Goal: Task Accomplishment & Management: Complete application form

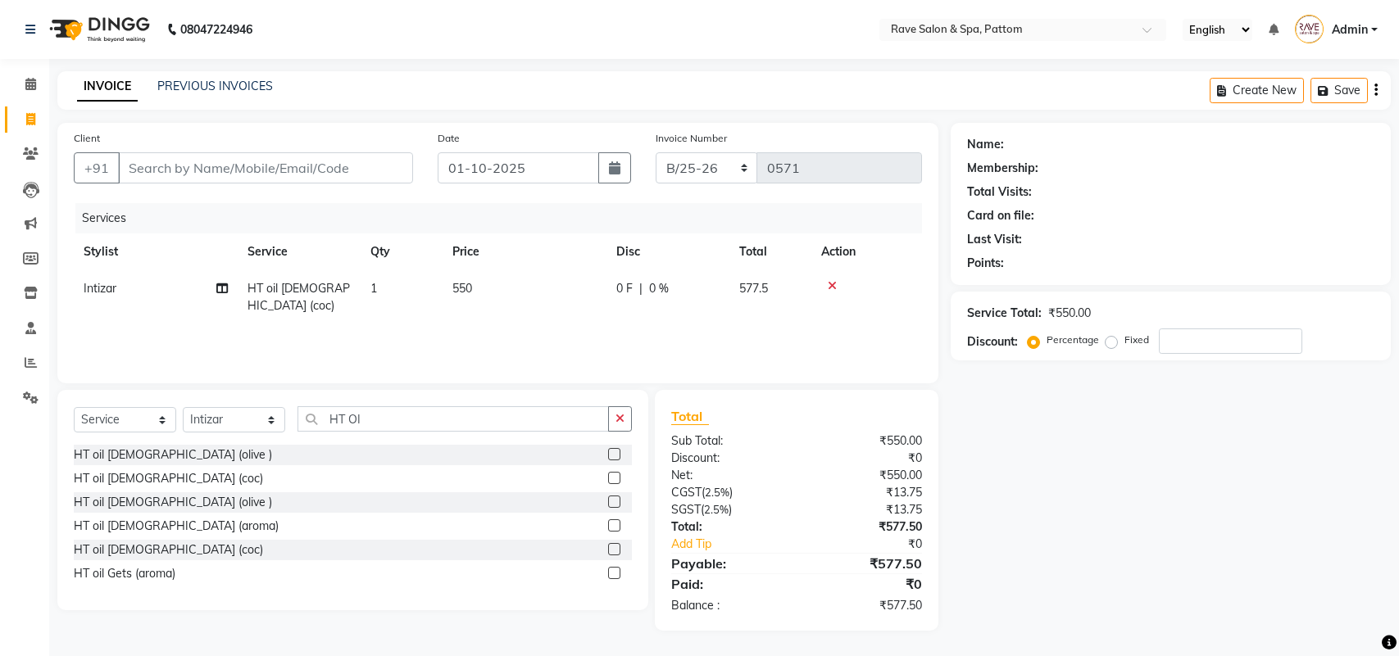
select select "service"
select select "83789"
drag, startPoint x: 386, startPoint y: 416, endPoint x: 225, endPoint y: 445, distance: 163.1
click at [225, 445] on div "Select Service Product Membership Package Voucher Prepaid Gift Card Select Styl…" at bounding box center [352, 500] width 591 height 220
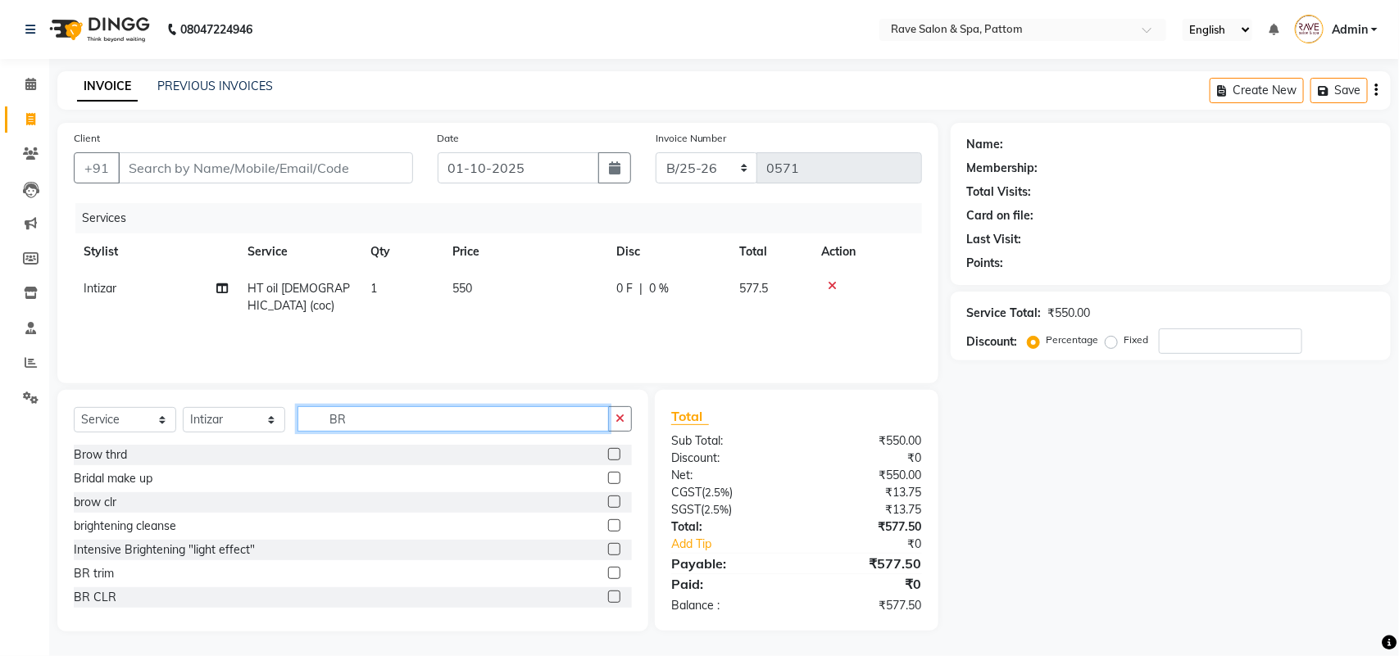
type input "BR"
click at [608, 574] on label at bounding box center [614, 573] width 12 height 12
click at [608, 574] on input "checkbox" at bounding box center [613, 574] width 11 height 11
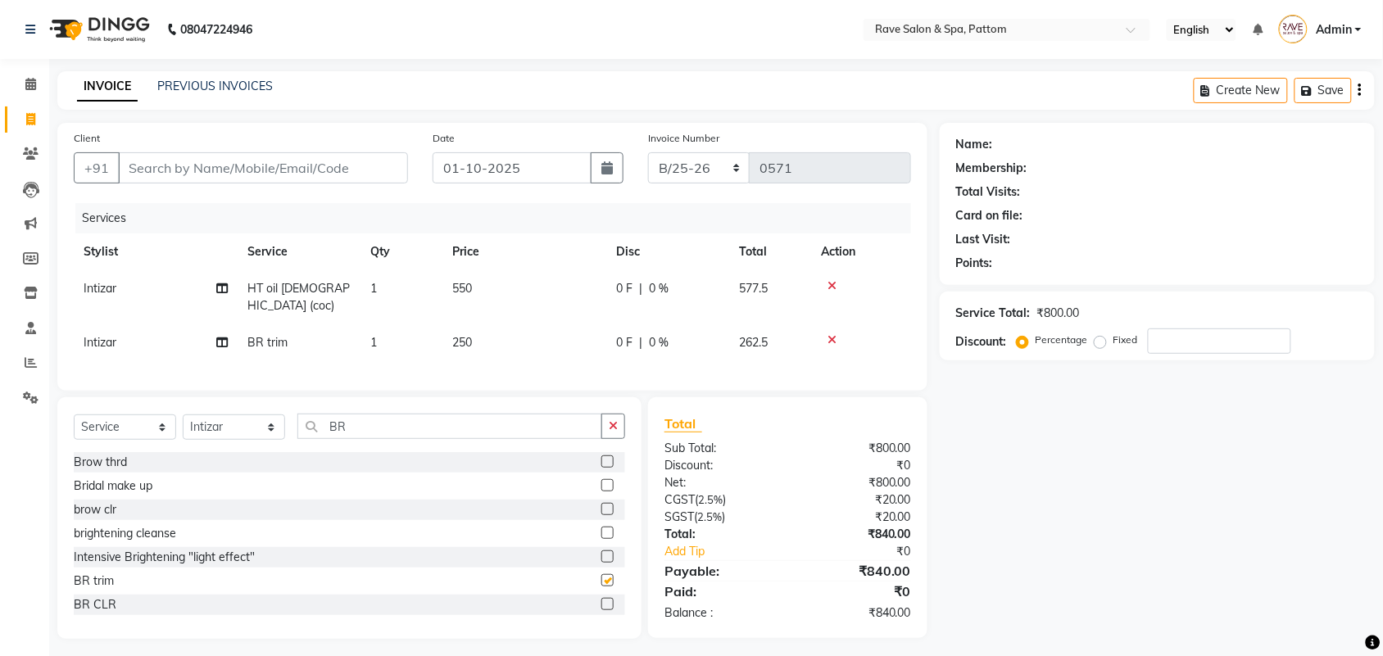
checkbox input "false"
click at [1112, 535] on div "Name: Membership: Total Visits: Card on file: Last Visit: Points: Service Total…" at bounding box center [1163, 381] width 447 height 516
click at [170, 166] on input "Client" at bounding box center [263, 167] width 290 height 31
click at [314, 161] on input "Client" at bounding box center [263, 167] width 290 height 31
click at [292, 164] on input "Client" at bounding box center [263, 167] width 290 height 31
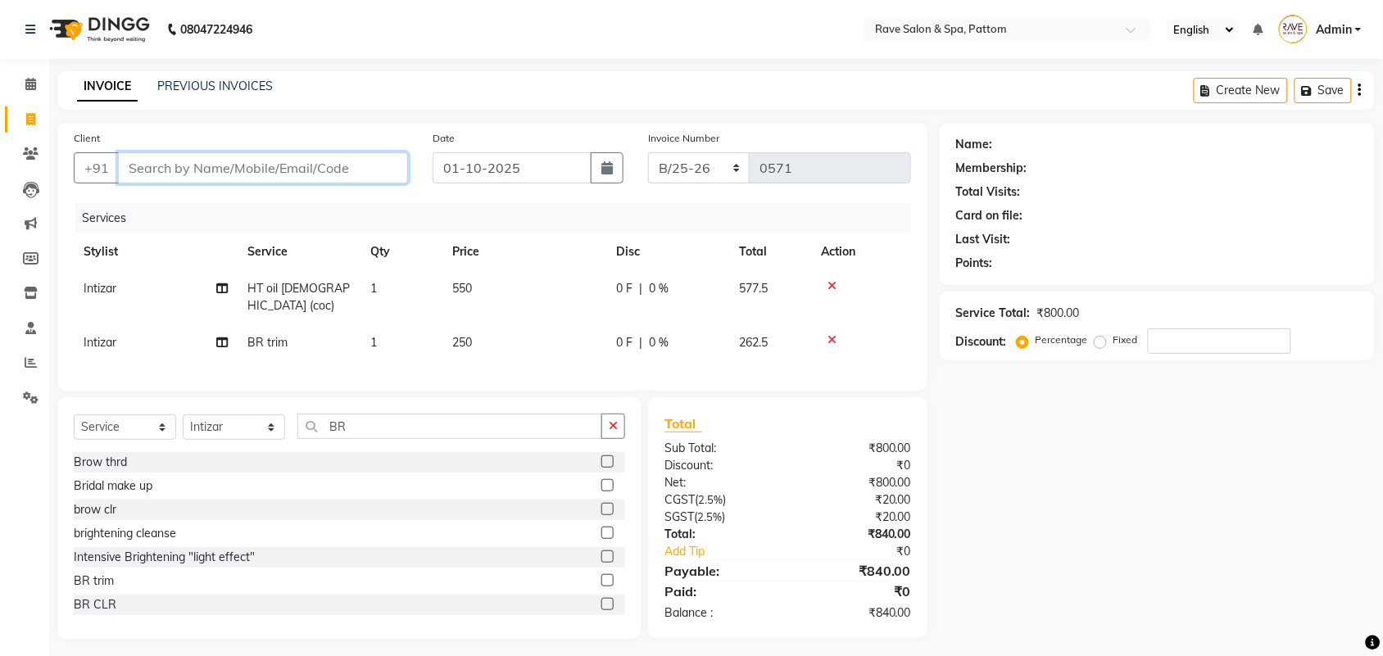
click at [293, 170] on input "Client" at bounding box center [263, 167] width 290 height 31
type input "9"
type input "0"
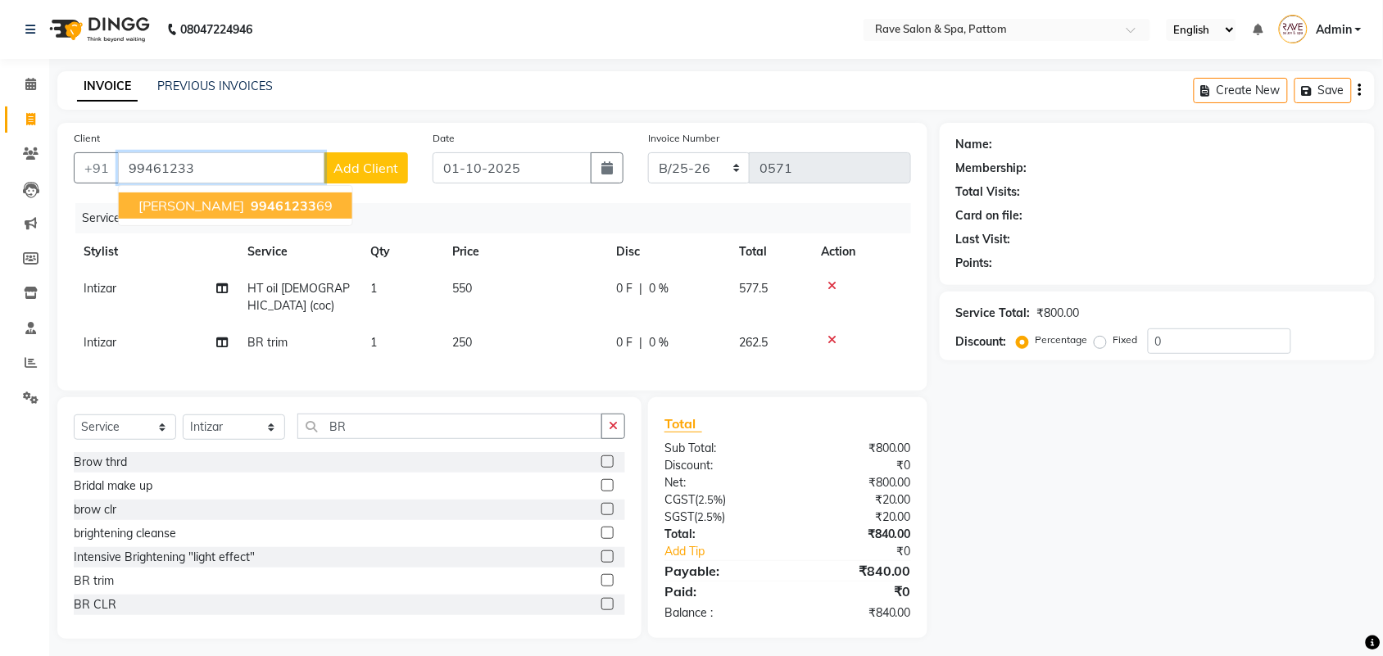
click at [302, 205] on span "99461233" at bounding box center [284, 205] width 66 height 16
type input "9946123369"
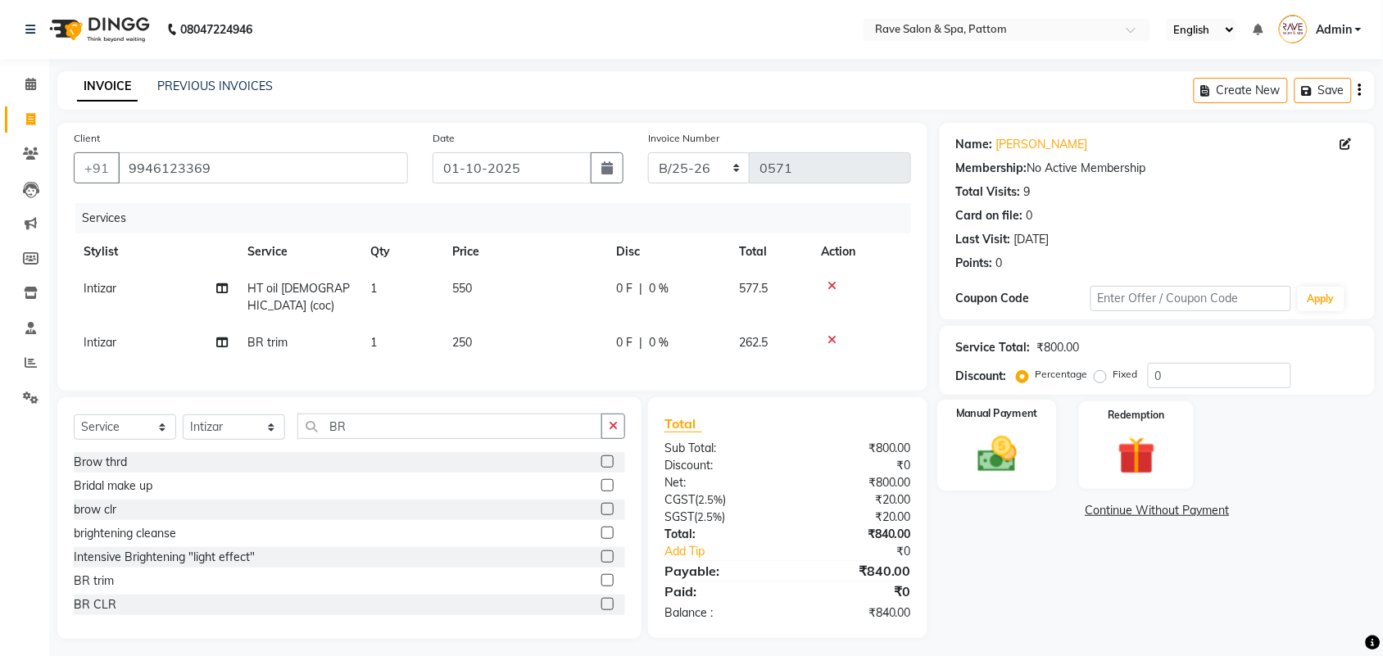
click at [1000, 445] on img at bounding box center [997, 454] width 64 height 45
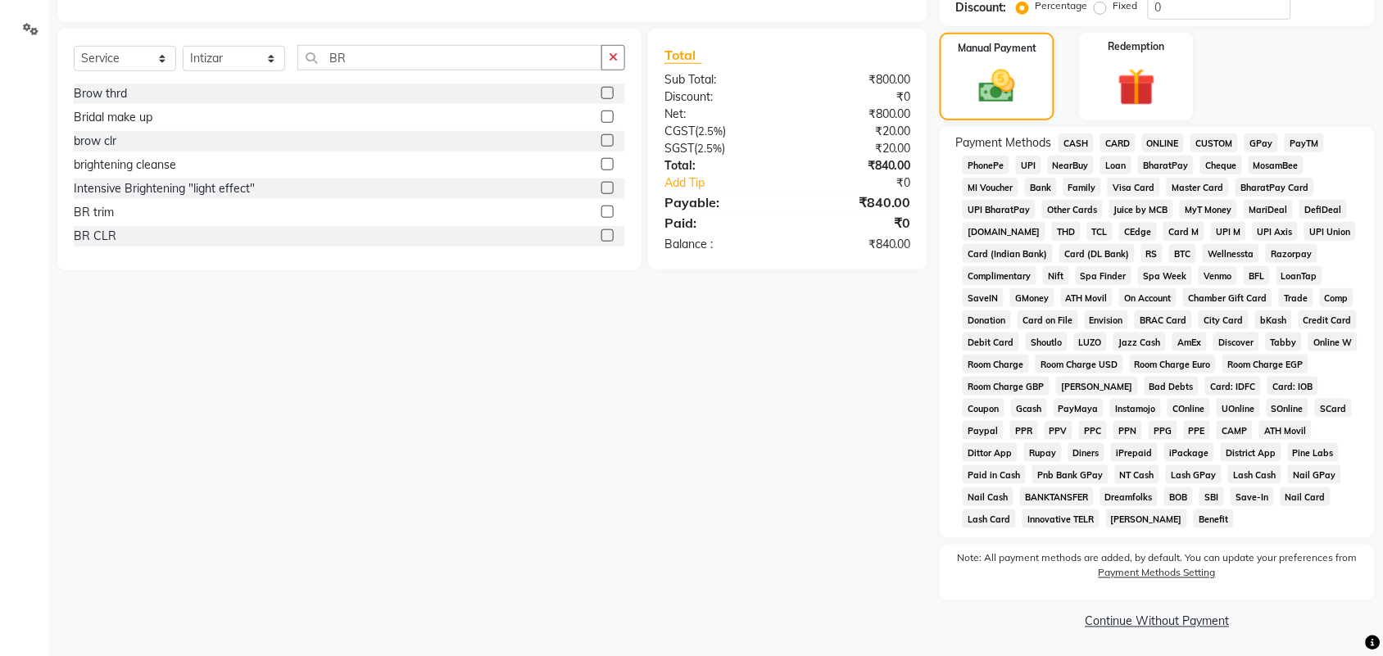
scroll to position [370, 0]
click at [1264, 137] on span "GPay" at bounding box center [1262, 141] width 34 height 19
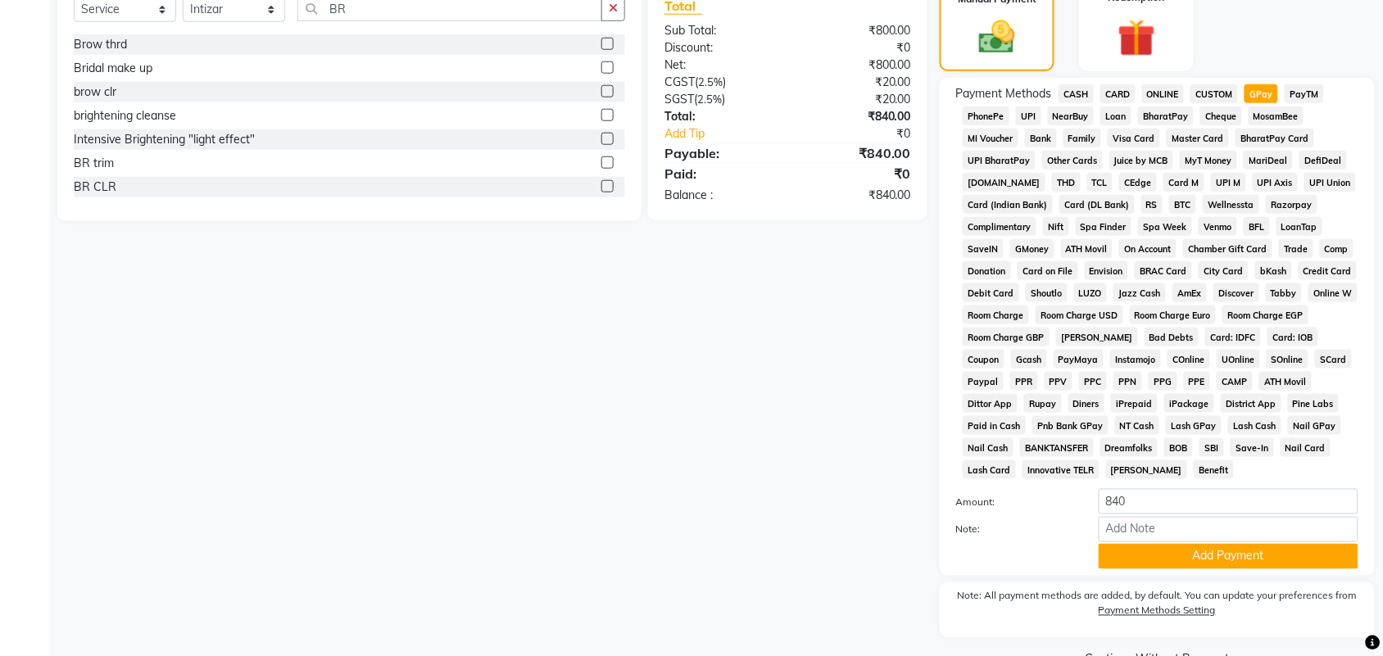
scroll to position [456, 0]
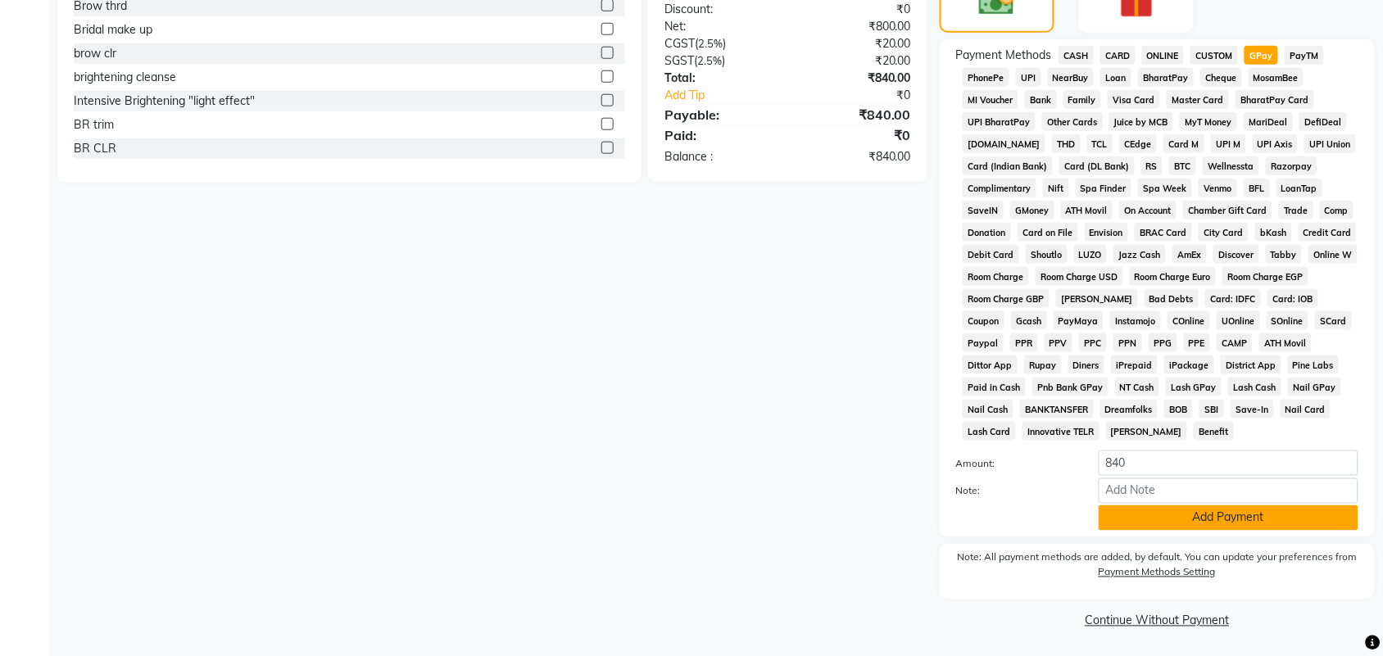
click at [1190, 526] on button "Add Payment" at bounding box center [1229, 518] width 260 height 25
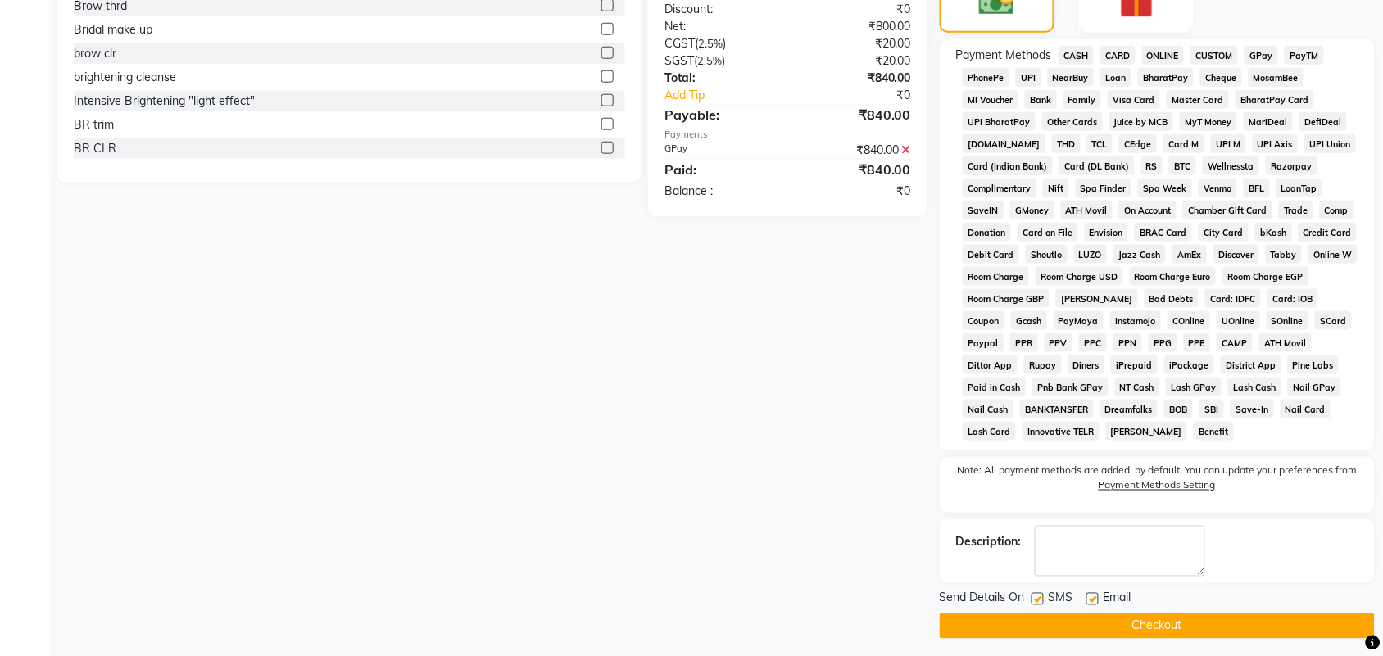
click at [1038, 596] on label at bounding box center [1038, 599] width 12 height 12
click at [1038, 596] on input "checkbox" at bounding box center [1037, 600] width 11 height 11
checkbox input "false"
click at [1096, 596] on label at bounding box center [1092, 599] width 12 height 12
click at [1096, 596] on input "checkbox" at bounding box center [1091, 600] width 11 height 11
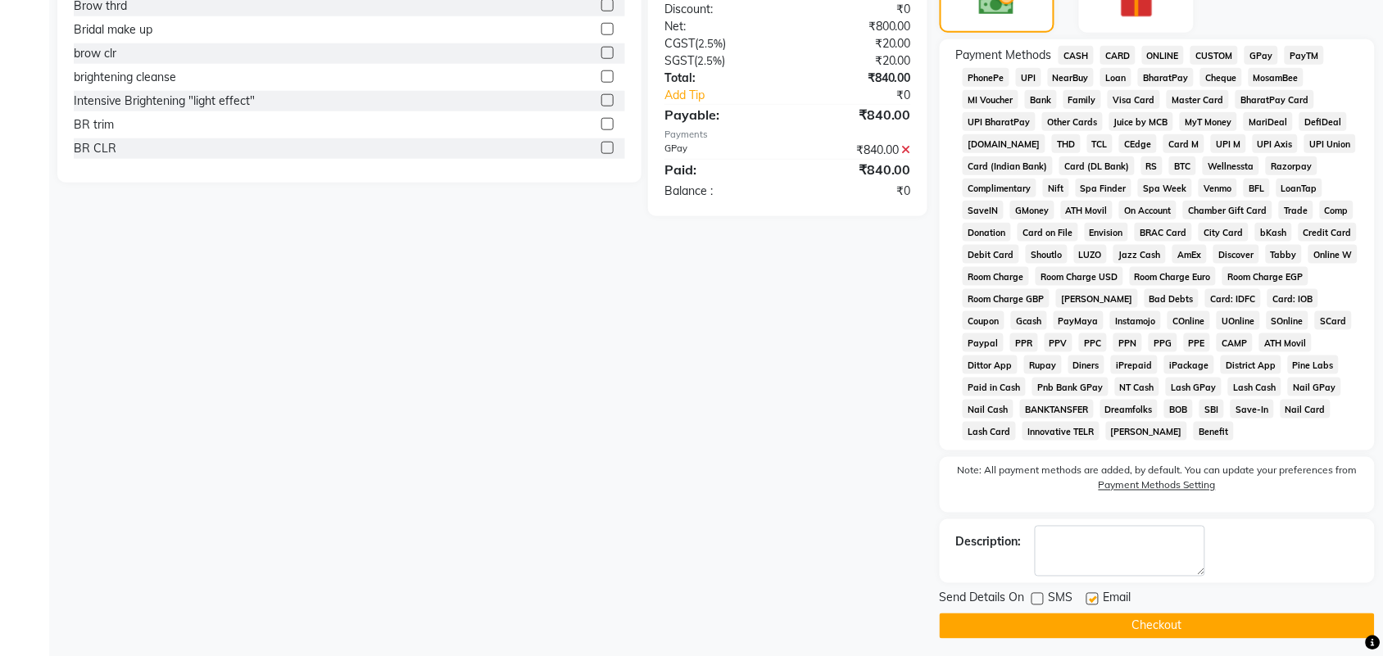
checkbox input "false"
click at [1096, 615] on button "Checkout" at bounding box center [1157, 626] width 435 height 25
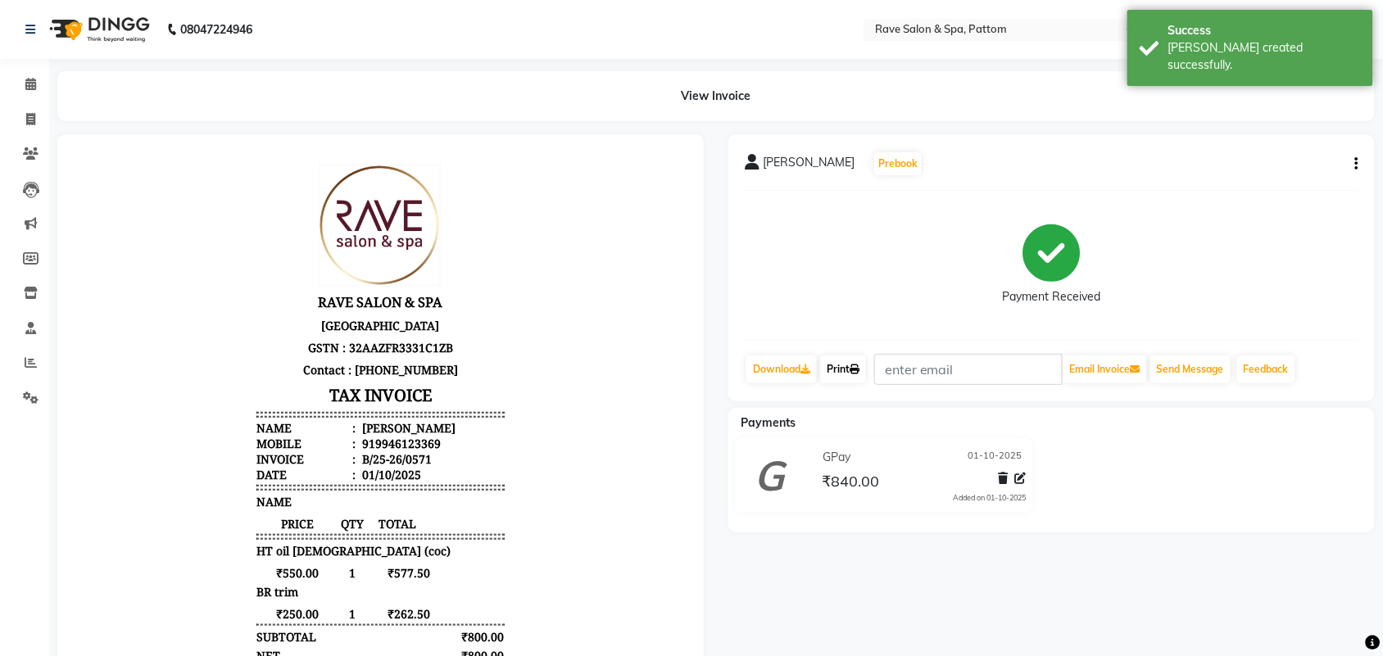
click at [844, 377] on link "Print" at bounding box center [843, 370] width 46 height 28
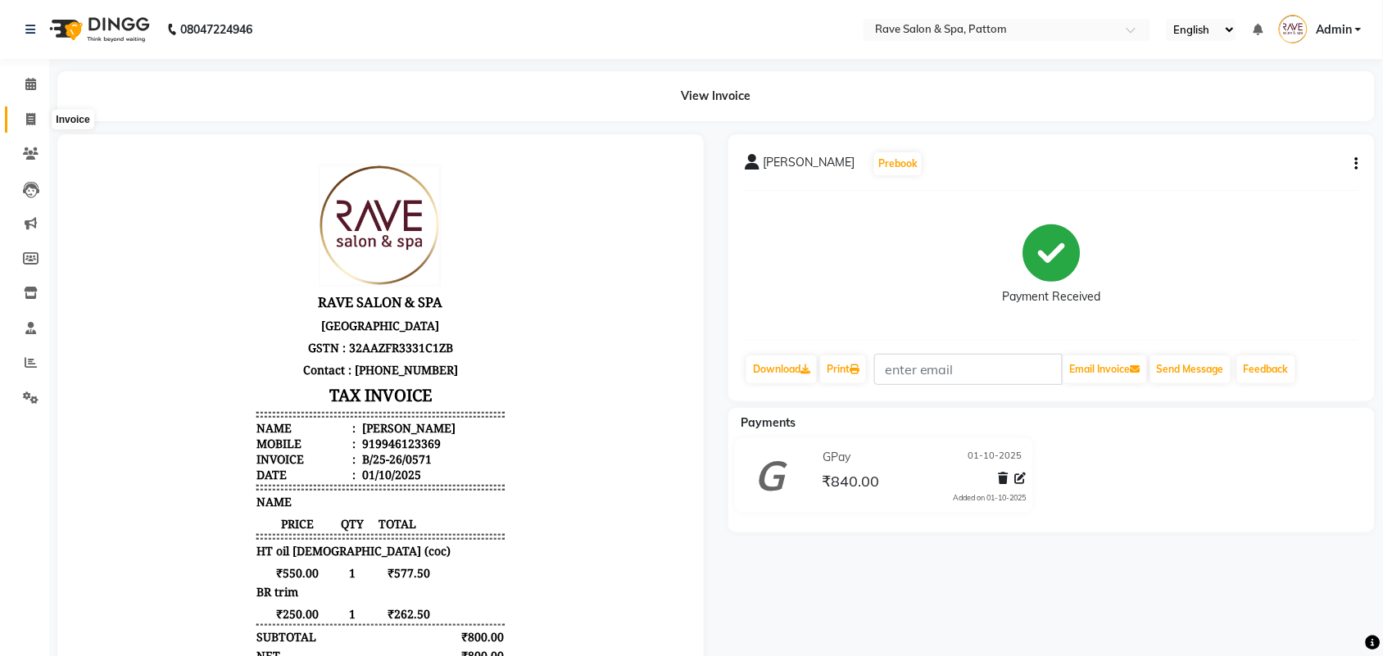
click at [22, 120] on span at bounding box center [30, 120] width 29 height 19
select select "service"
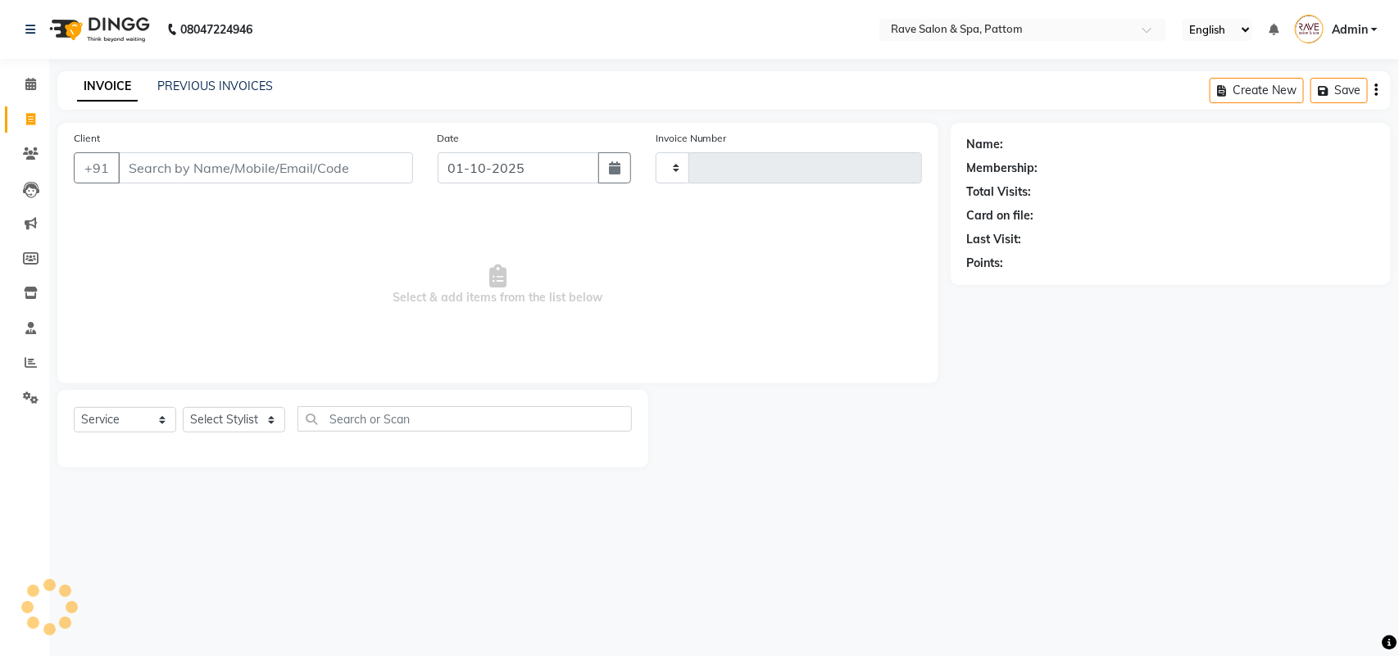
type input "0572"
select select "3587"
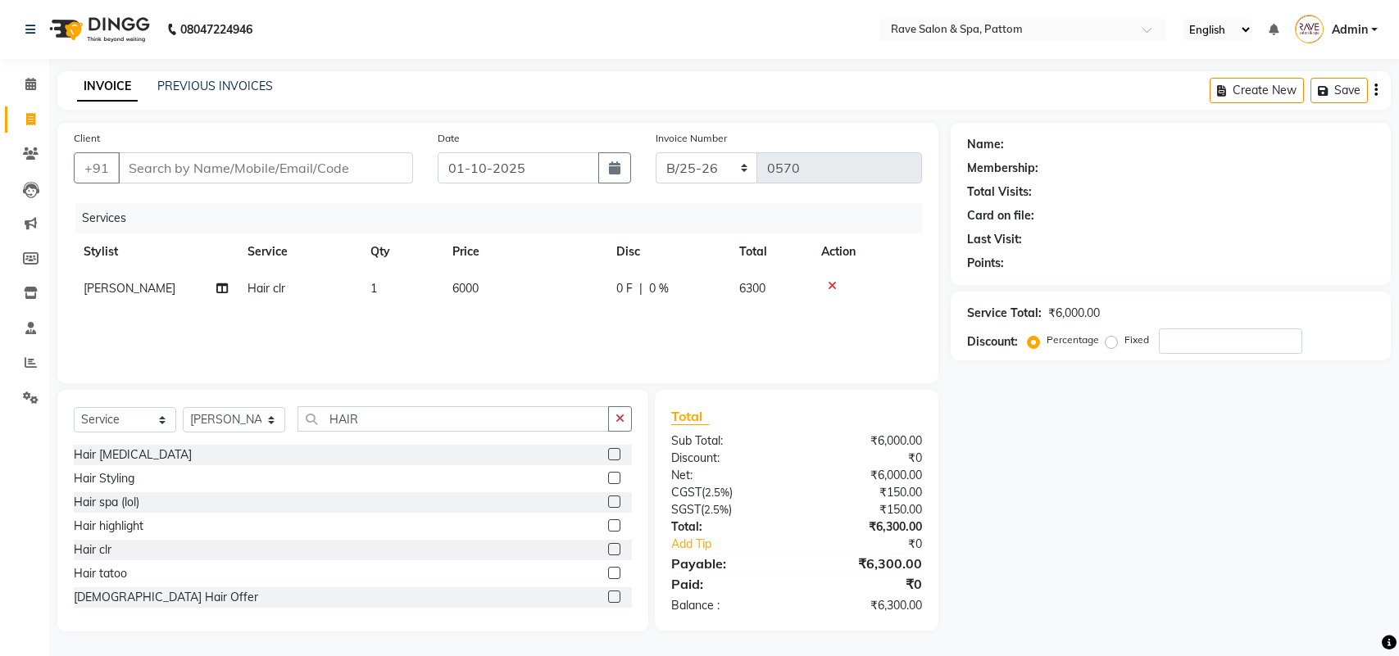
select select "service"
select select "91852"
click at [306, 169] on input "Client" at bounding box center [265, 167] width 295 height 31
click at [347, 172] on input "Client" at bounding box center [265, 167] width 295 height 31
type input "8"
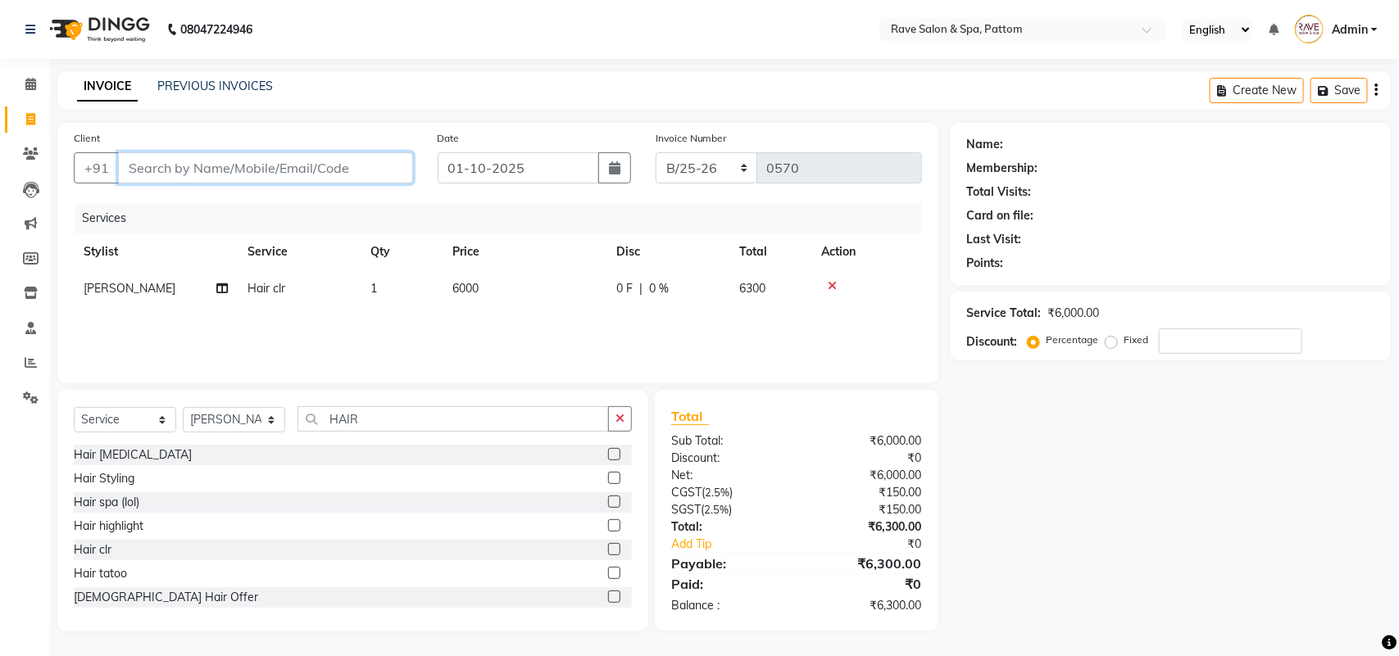
type input "0"
type input "8880891121"
click at [347, 172] on span "Add Client" at bounding box center [370, 168] width 65 height 16
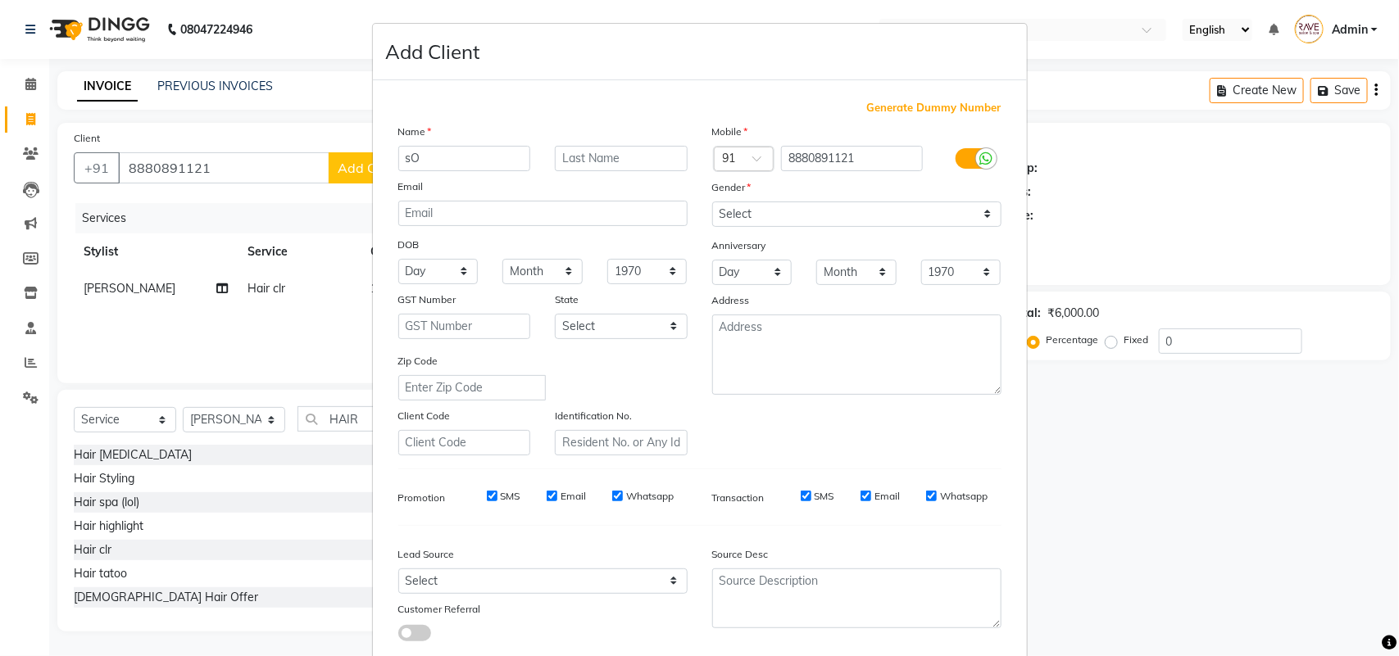
type input "s"
type input "[PERSON_NAME]"
click at [760, 222] on select "Select [DEMOGRAPHIC_DATA] [DEMOGRAPHIC_DATA] Other Prefer Not To Say" at bounding box center [856, 214] width 289 height 25
select select "[DEMOGRAPHIC_DATA]"
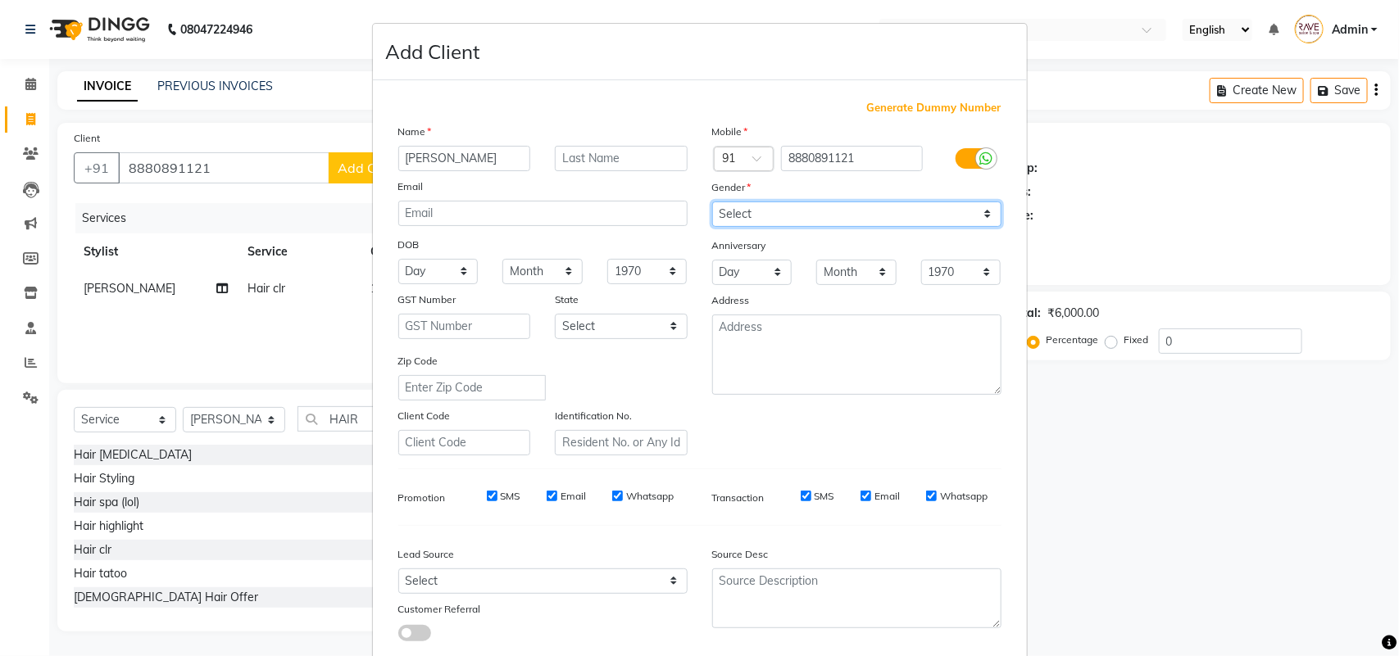
click at [712, 202] on select "Select [DEMOGRAPHIC_DATA] [DEMOGRAPHIC_DATA] Other Prefer Not To Say" at bounding box center [856, 214] width 289 height 25
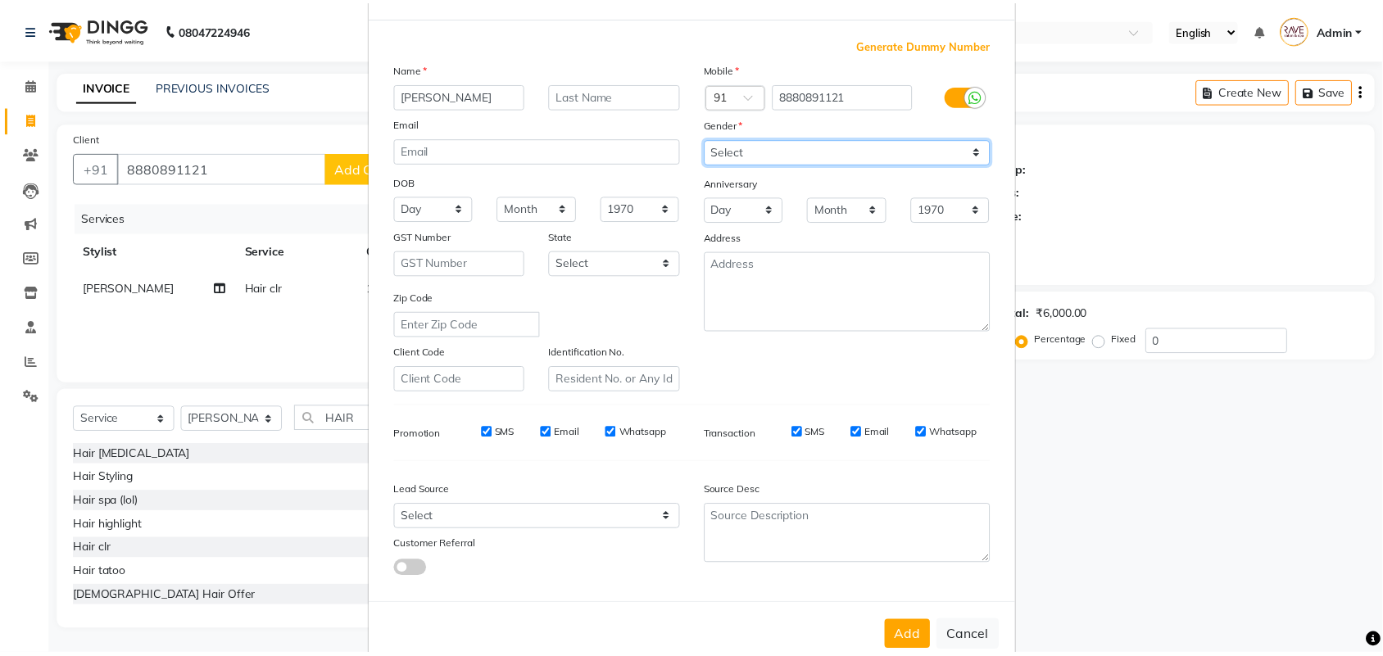
scroll to position [94, 0]
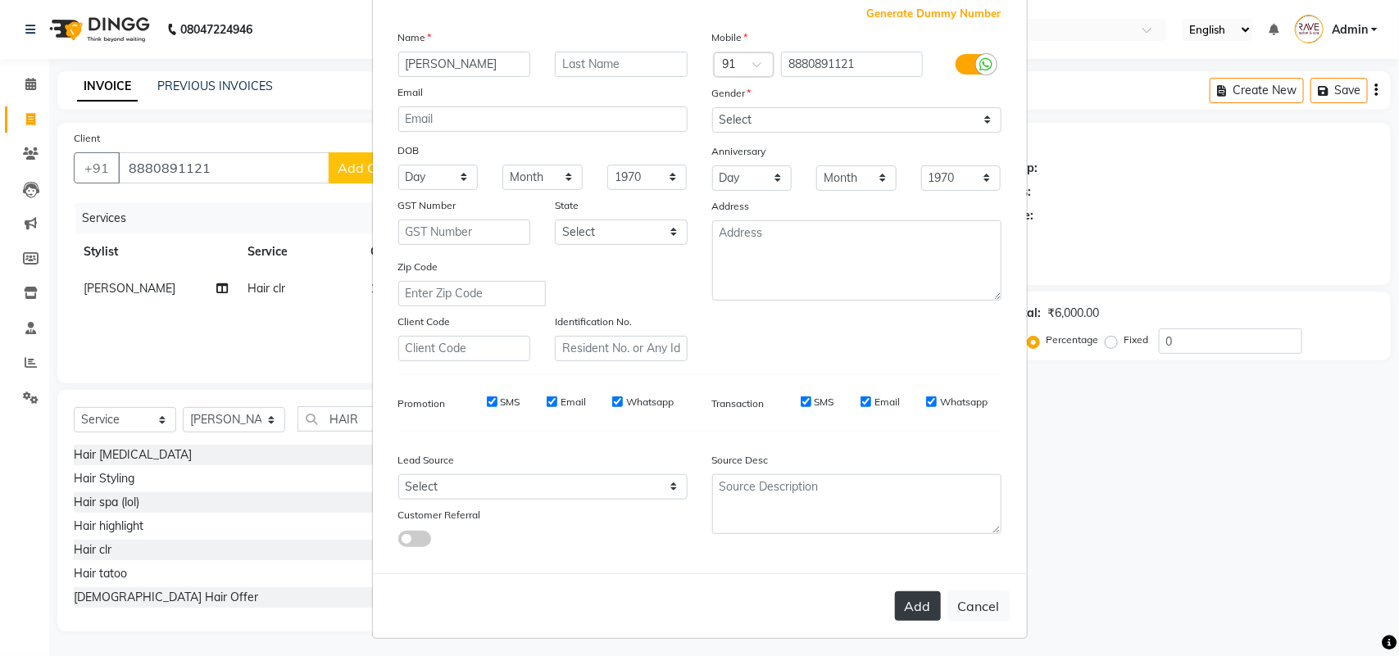
click at [895, 605] on button "Add" at bounding box center [918, 606] width 46 height 29
select select
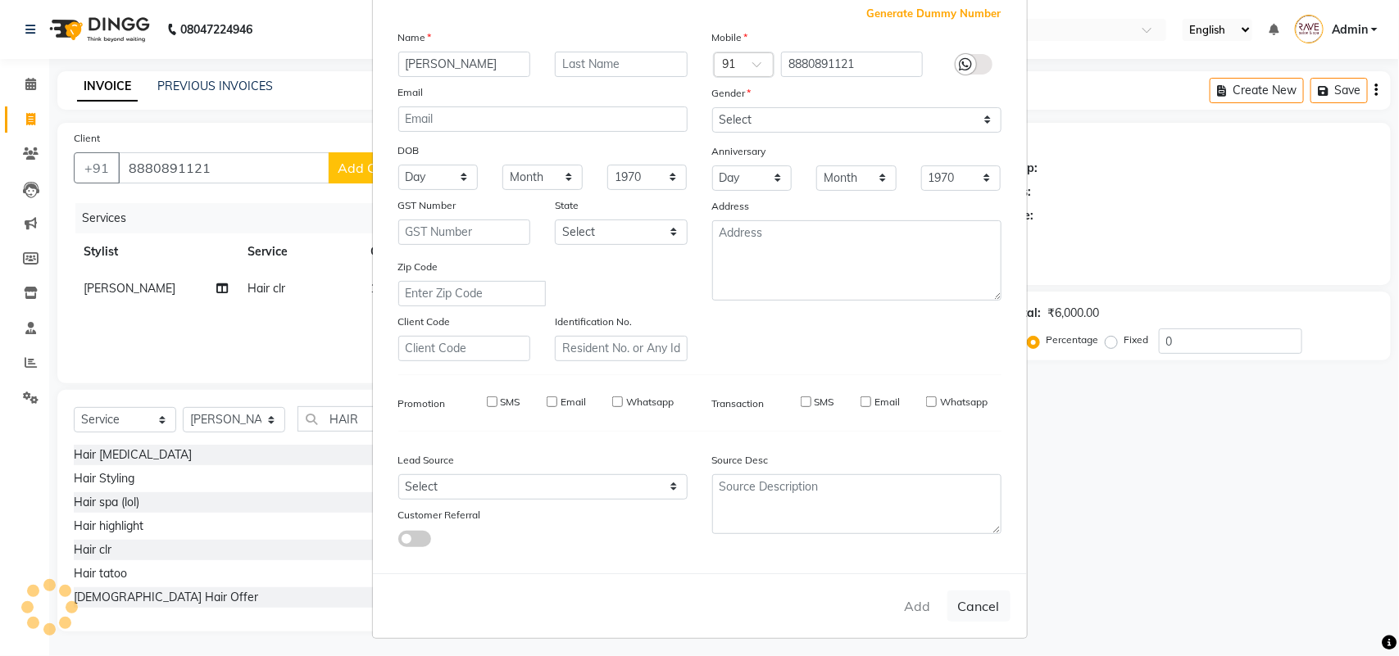
select select
checkbox input "false"
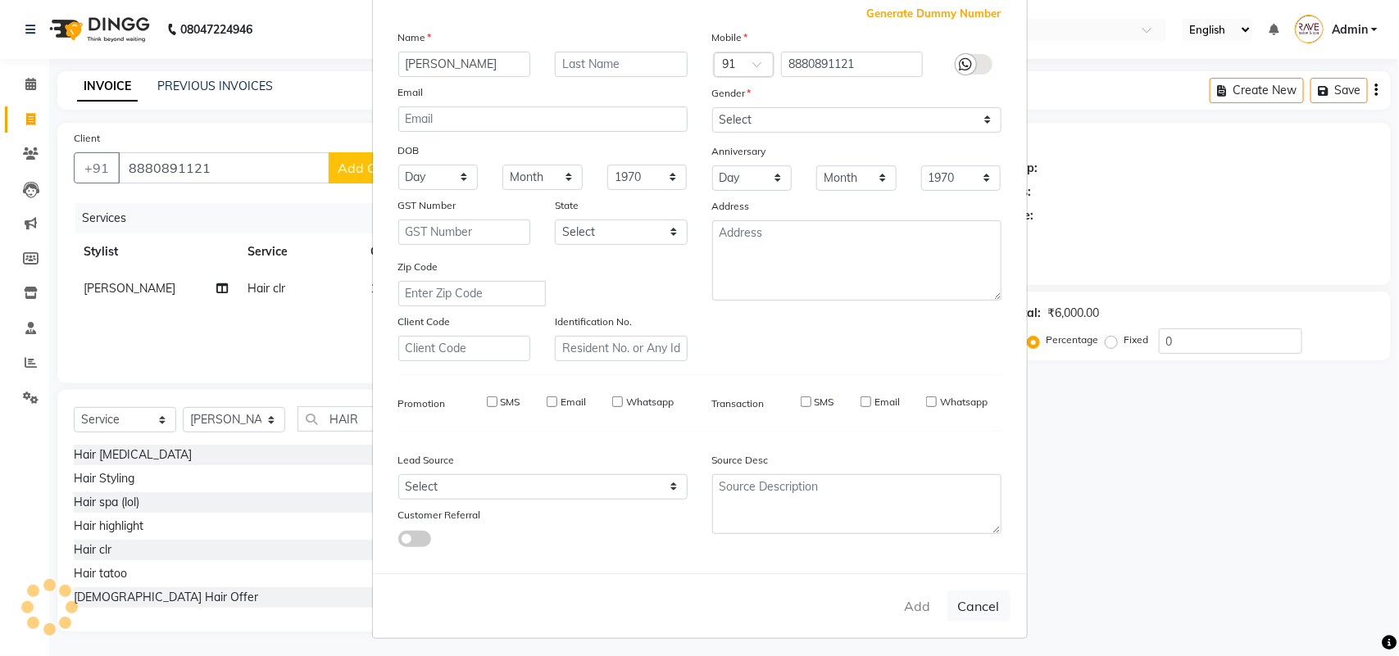
checkbox input "false"
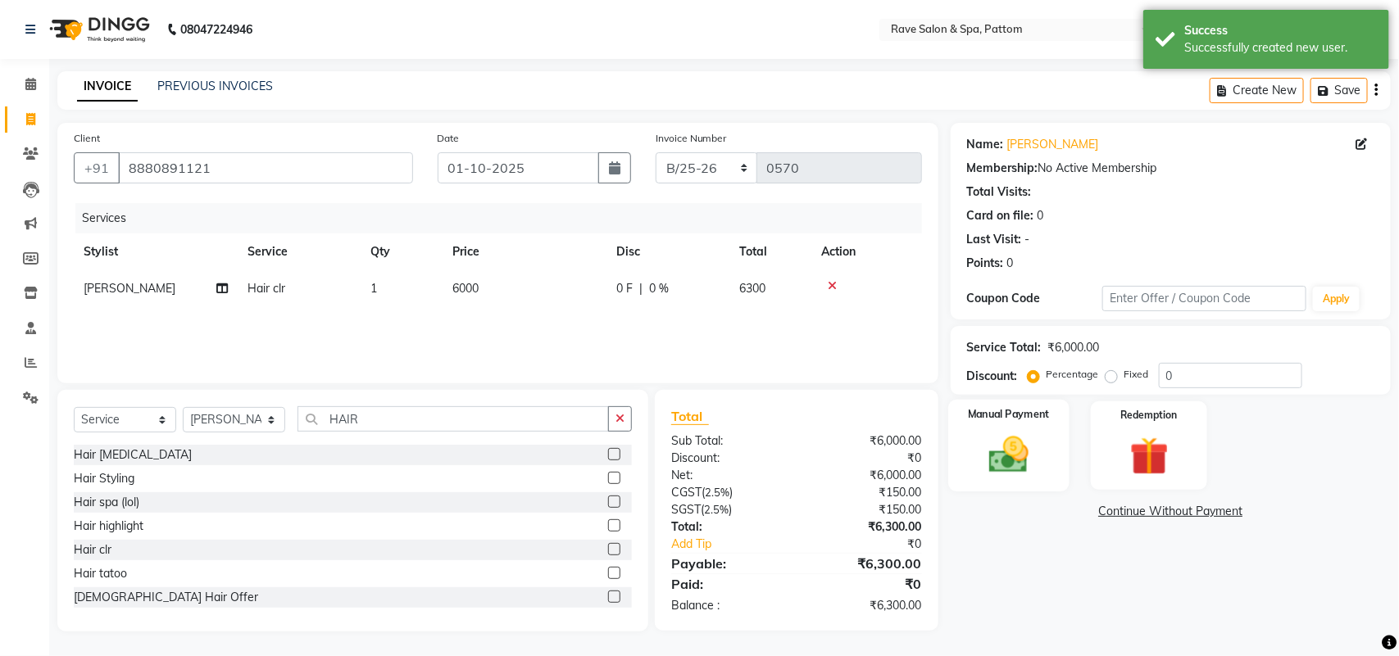
click at [989, 447] on img at bounding box center [1008, 455] width 65 height 46
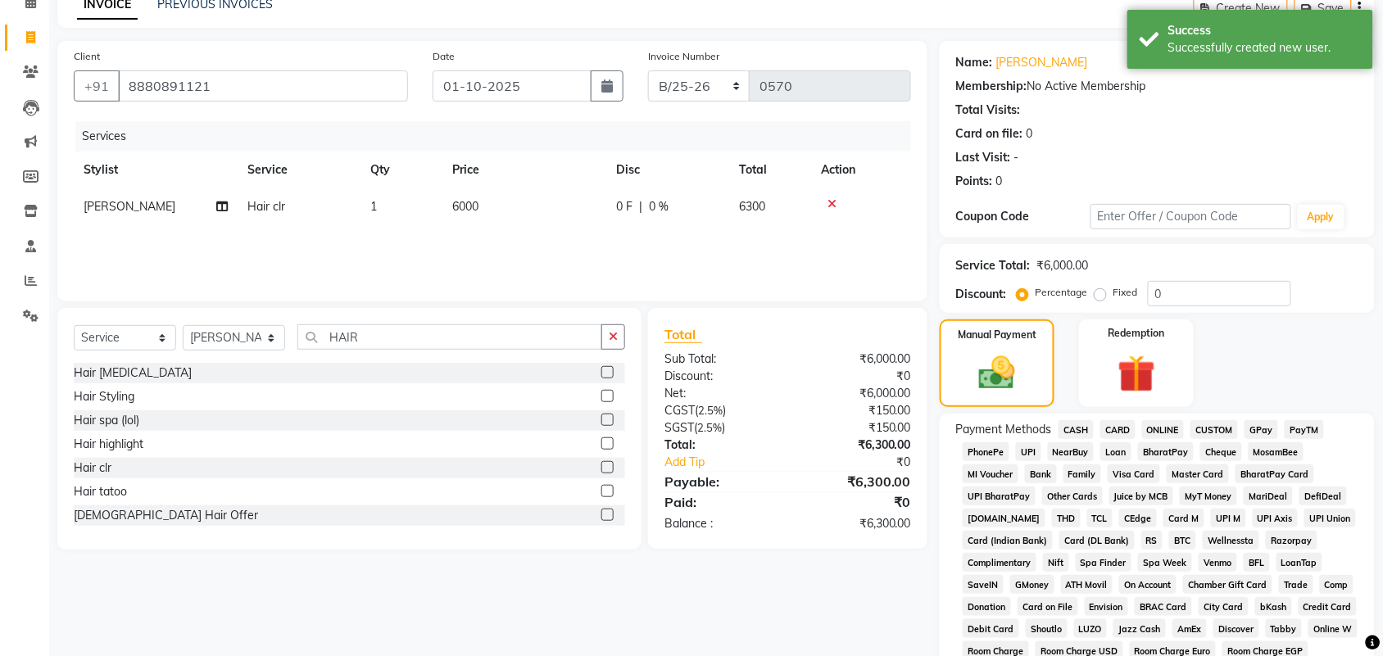
scroll to position [205, 0]
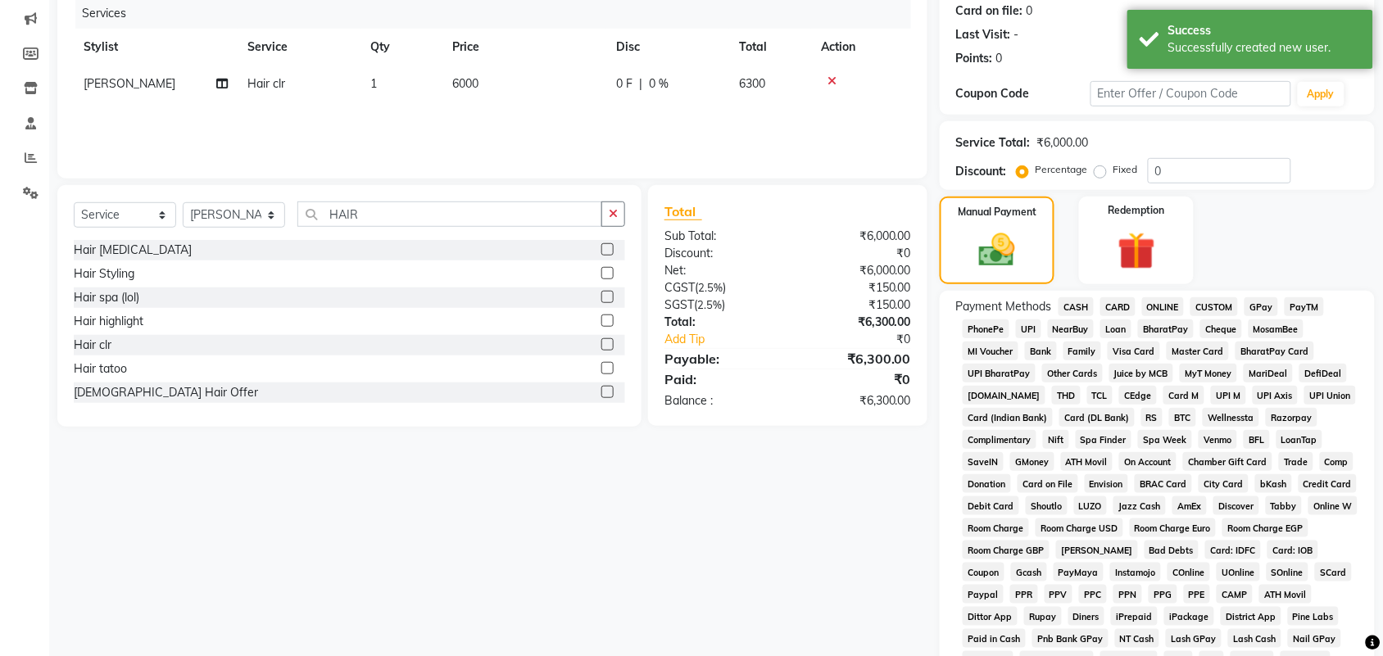
click at [1075, 305] on span "CASH" at bounding box center [1076, 306] width 35 height 19
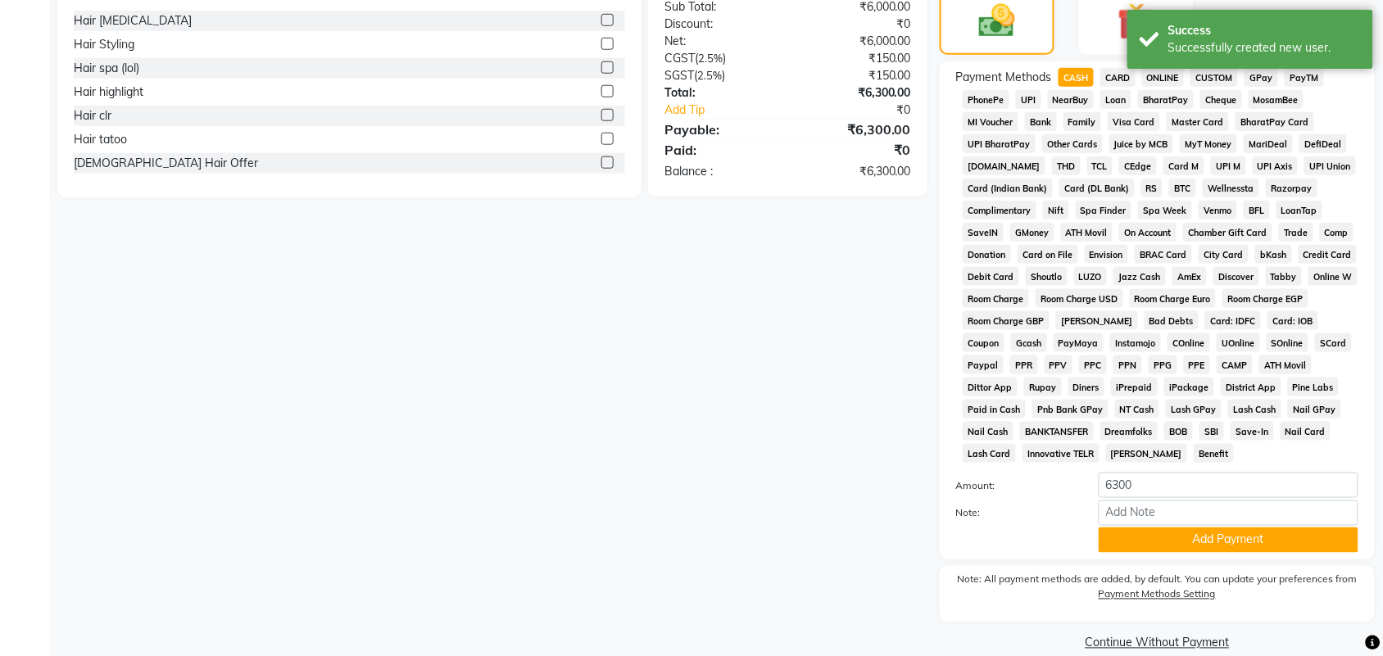
scroll to position [456, 0]
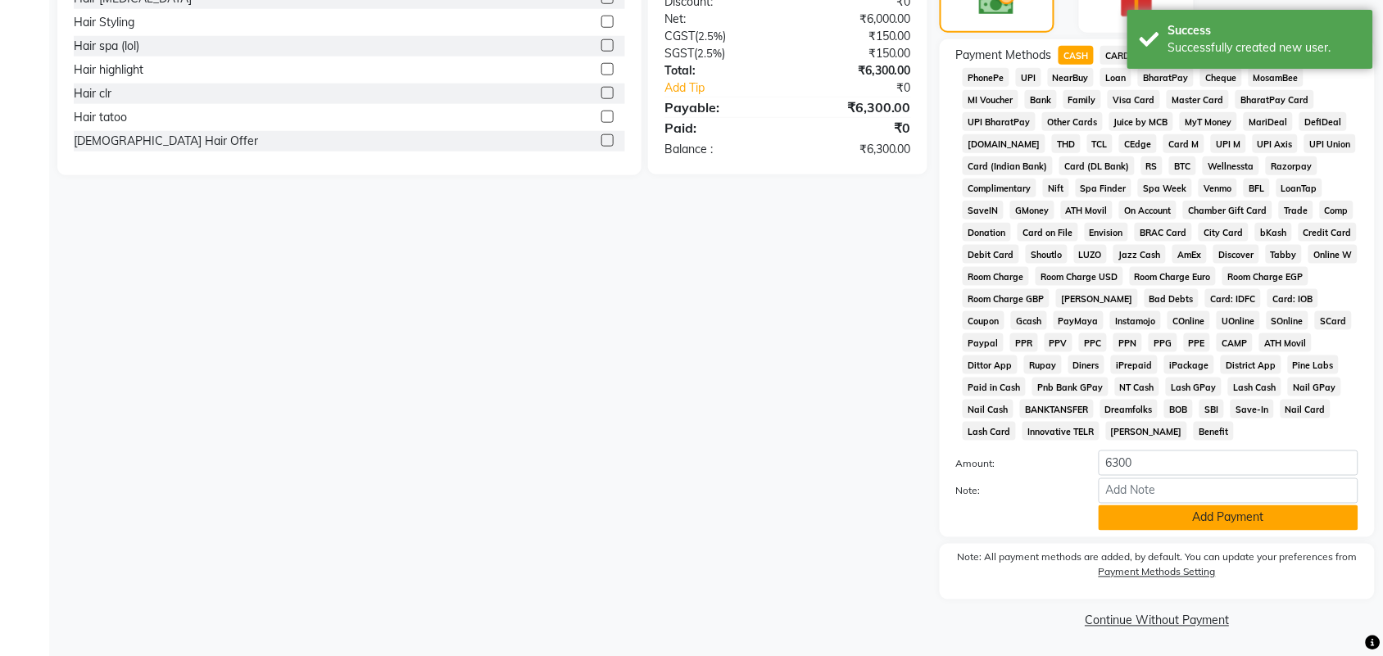
click at [1135, 515] on button "Add Payment" at bounding box center [1229, 518] width 260 height 25
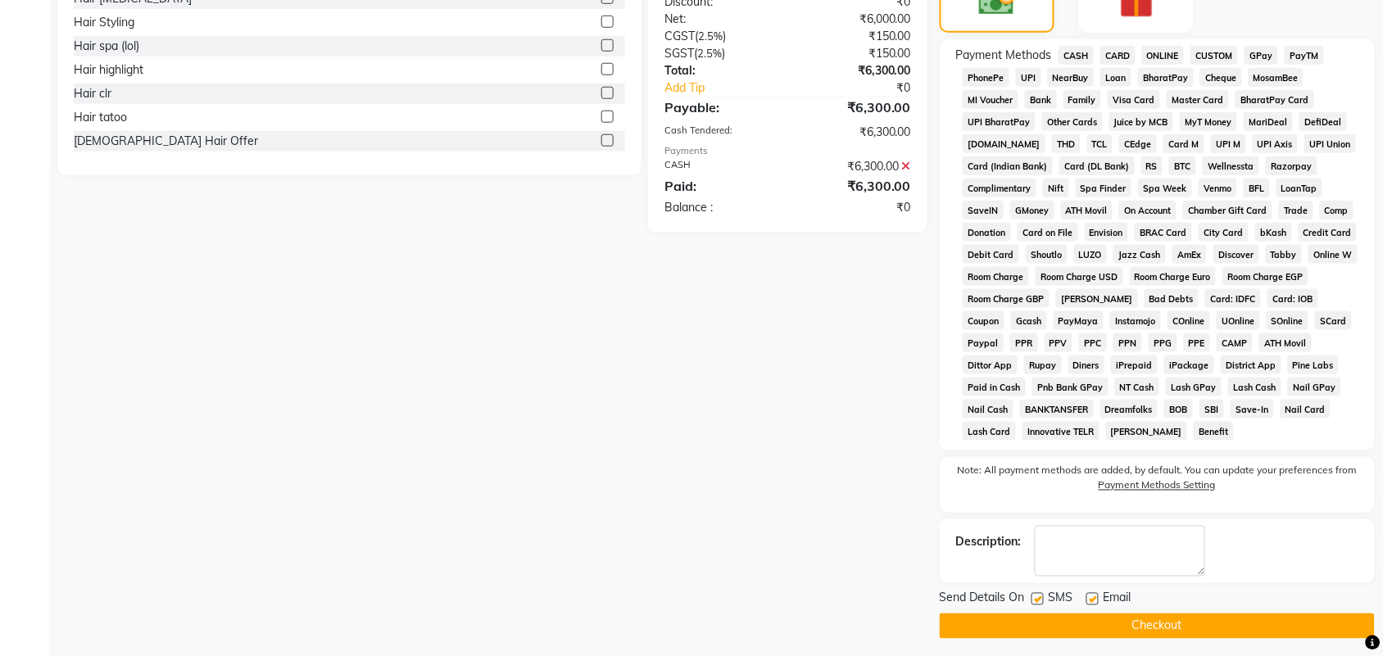
click at [1041, 603] on label at bounding box center [1038, 599] width 12 height 12
click at [1041, 603] on input "checkbox" at bounding box center [1037, 600] width 11 height 11
checkbox input "false"
click at [1095, 600] on label at bounding box center [1092, 599] width 12 height 12
click at [1095, 600] on input "checkbox" at bounding box center [1091, 600] width 11 height 11
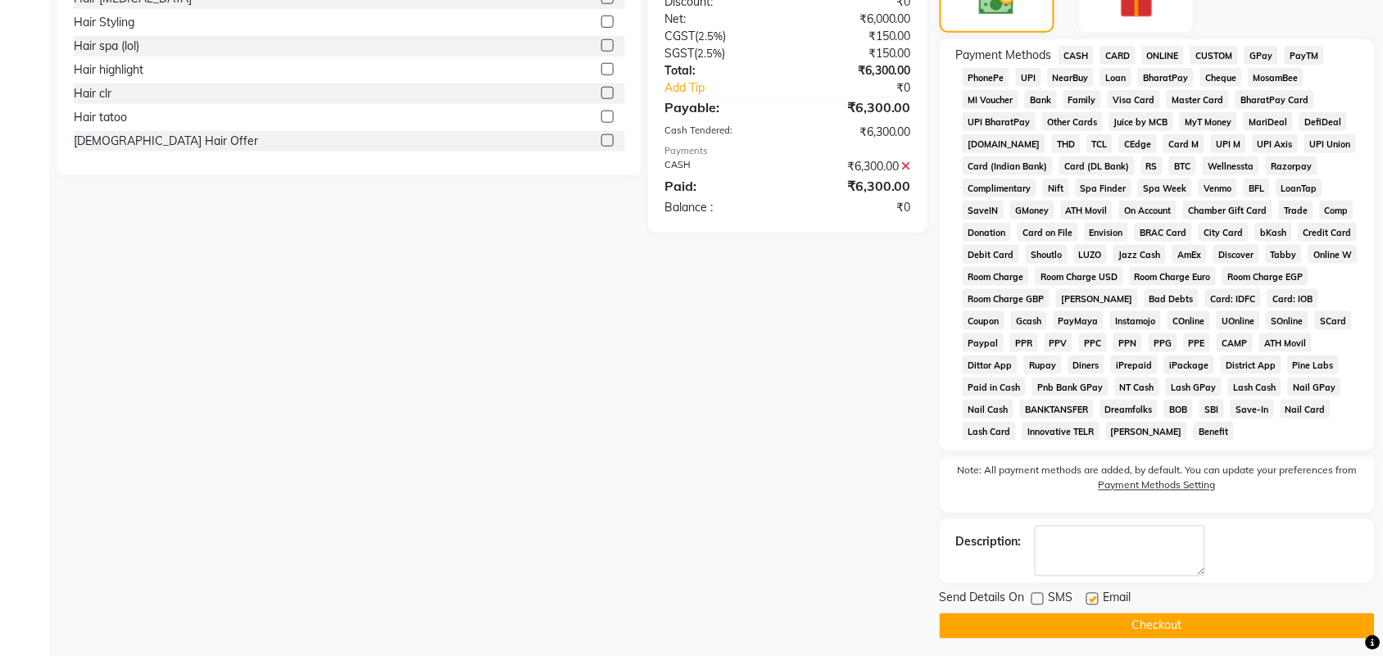
checkbox input "false"
click at [1098, 617] on button "Checkout" at bounding box center [1157, 626] width 435 height 25
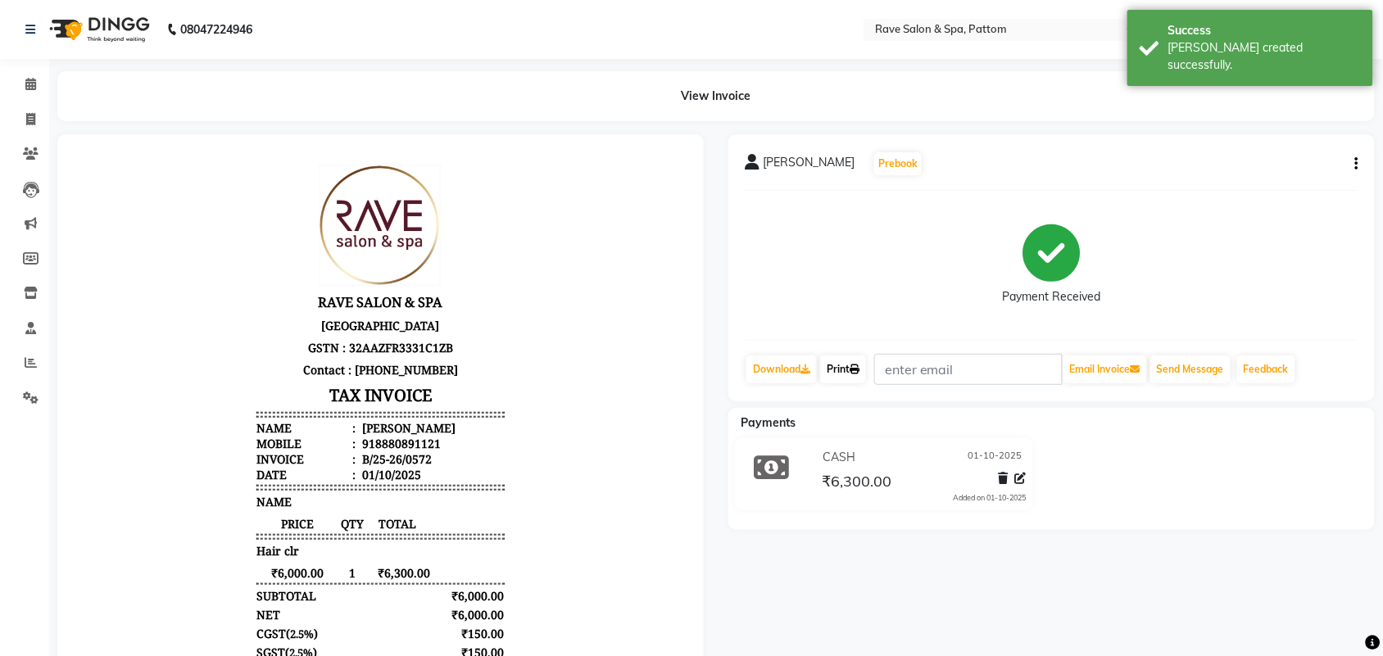
click at [858, 377] on link "Print" at bounding box center [843, 370] width 46 height 28
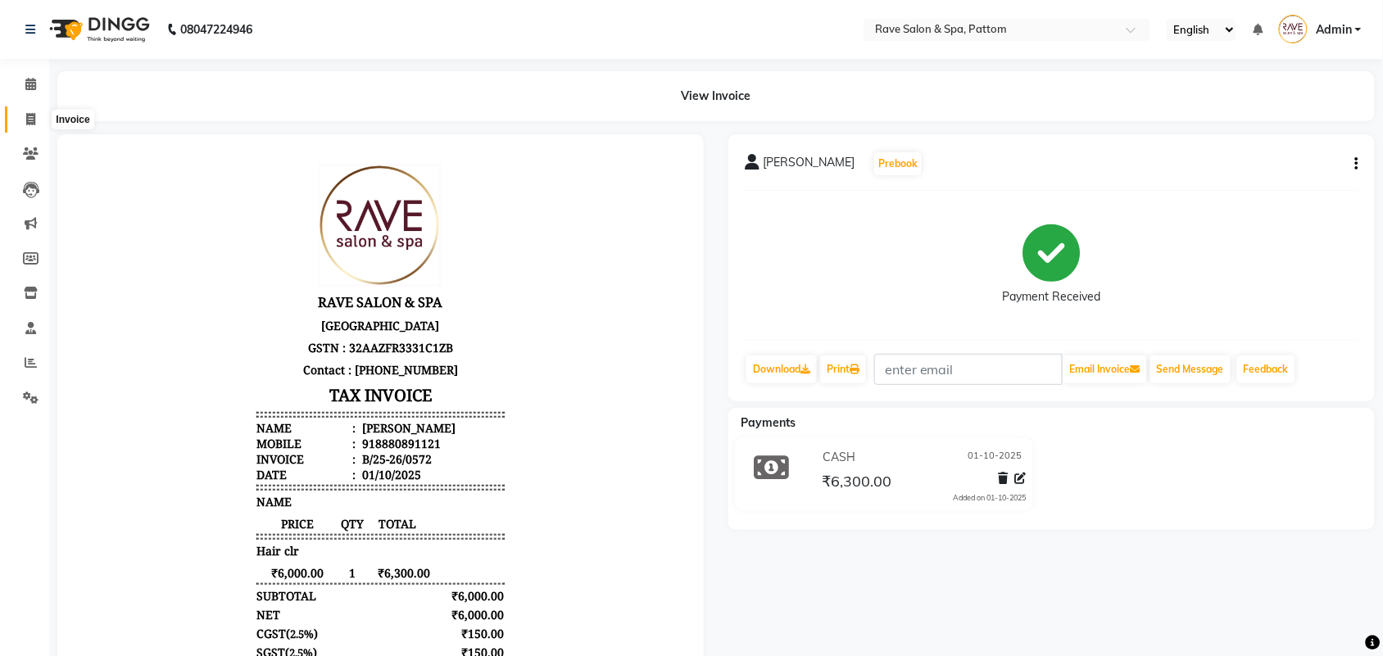
click at [21, 124] on span at bounding box center [30, 120] width 29 height 19
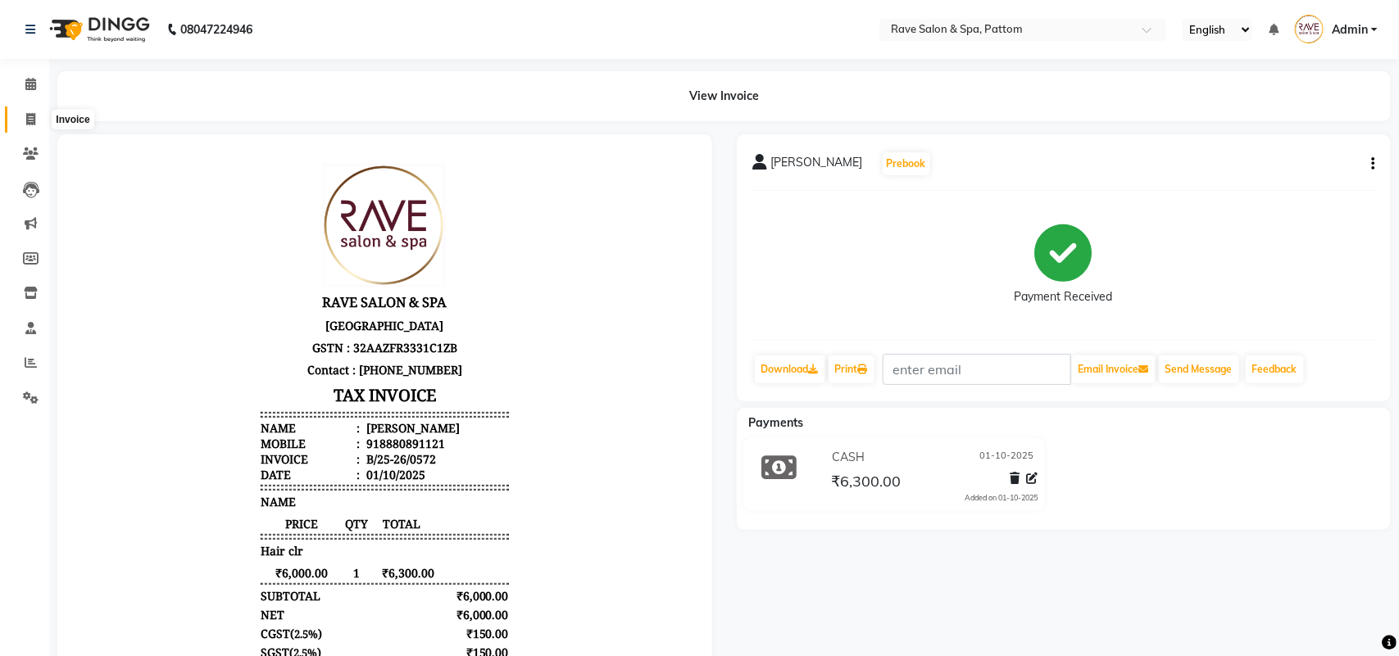
select select "service"
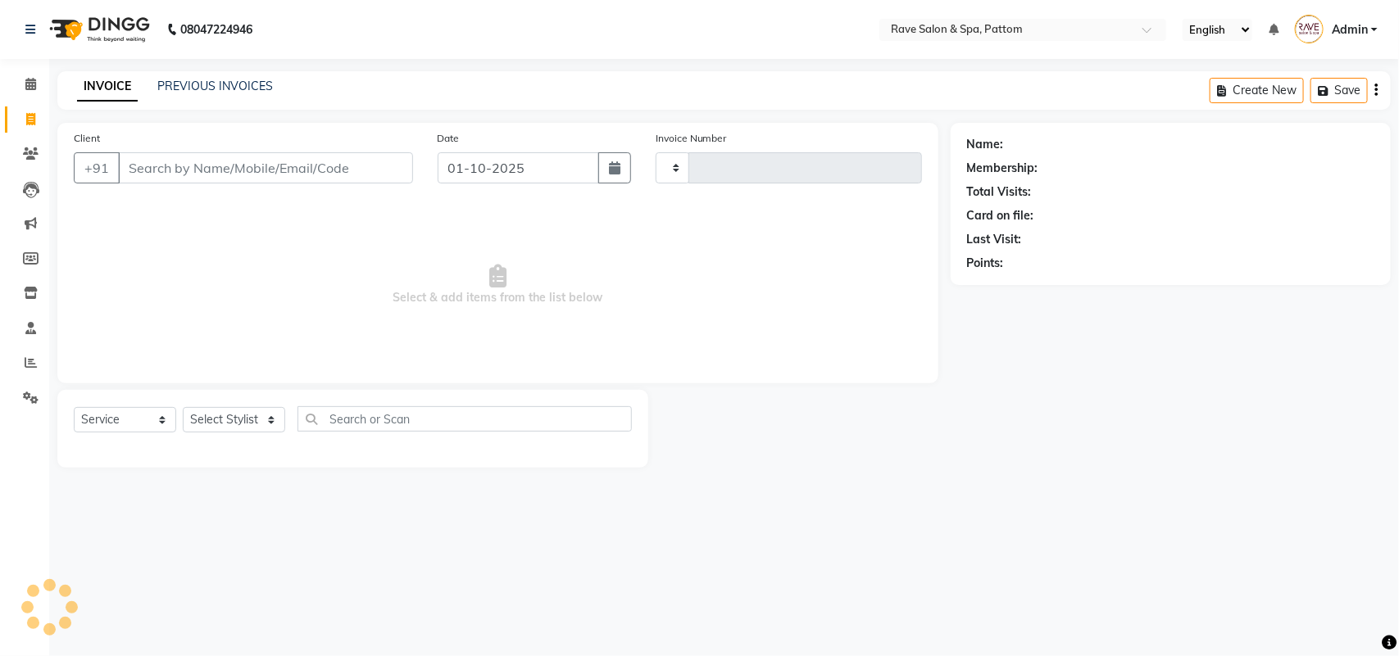
type input "0573"
select select "3587"
